Goal: Task Accomplishment & Management: Use online tool/utility

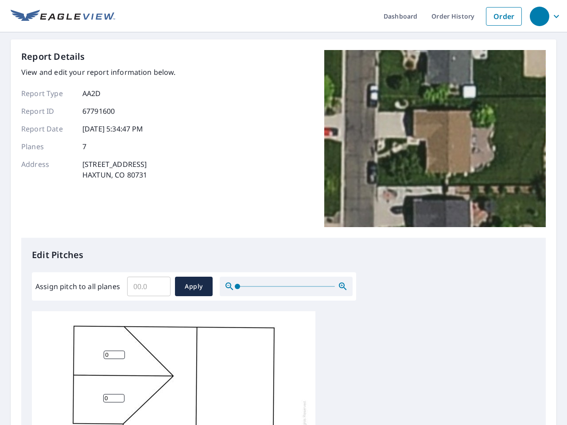
click at [283, 212] on div "Report Details View and edit your report information below. Report Type AA2D Re…" at bounding box center [283, 144] width 524 height 188
click at [539, 16] on div "button" at bounding box center [538, 16] width 19 height 19
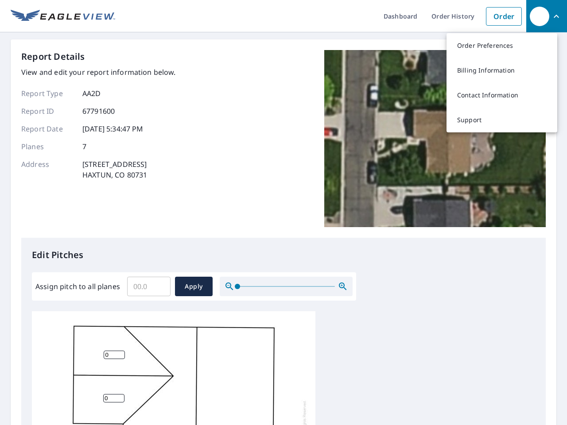
click at [149, 286] on input "Assign pitch to all planes" at bounding box center [148, 286] width 43 height 25
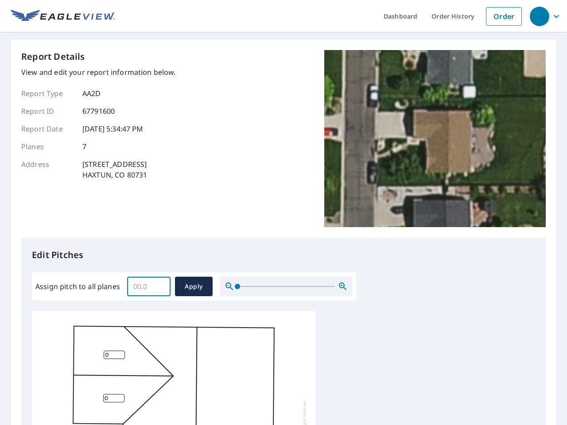
click at [193, 286] on span "Apply" at bounding box center [193, 286] width 23 height 11
click at [343, 286] on icon "button" at bounding box center [342, 286] width 11 height 11
